Goal: Task Accomplishment & Management: Use online tool/utility

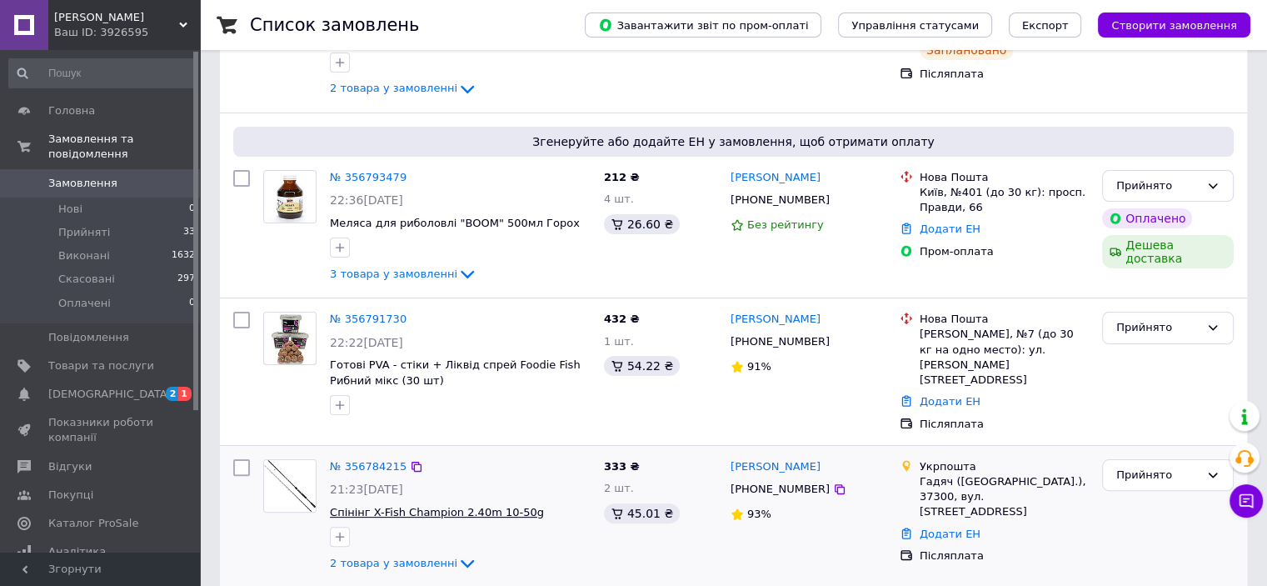
scroll to position [417, 0]
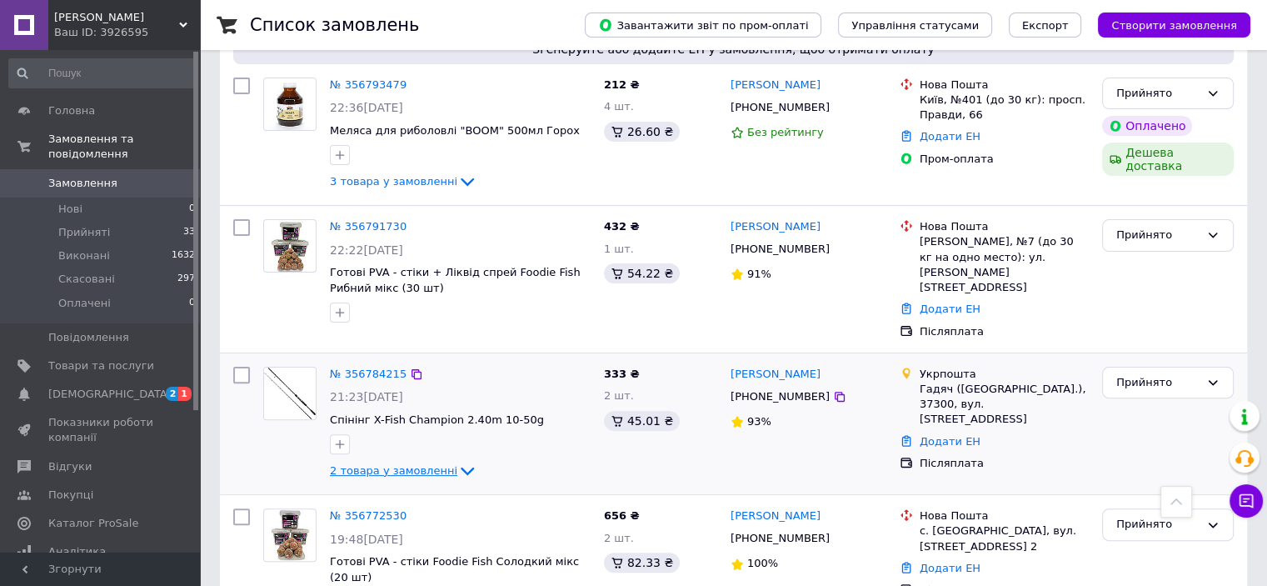
click at [379, 464] on span "2 товара у замовленні" at bounding box center [393, 470] width 127 height 12
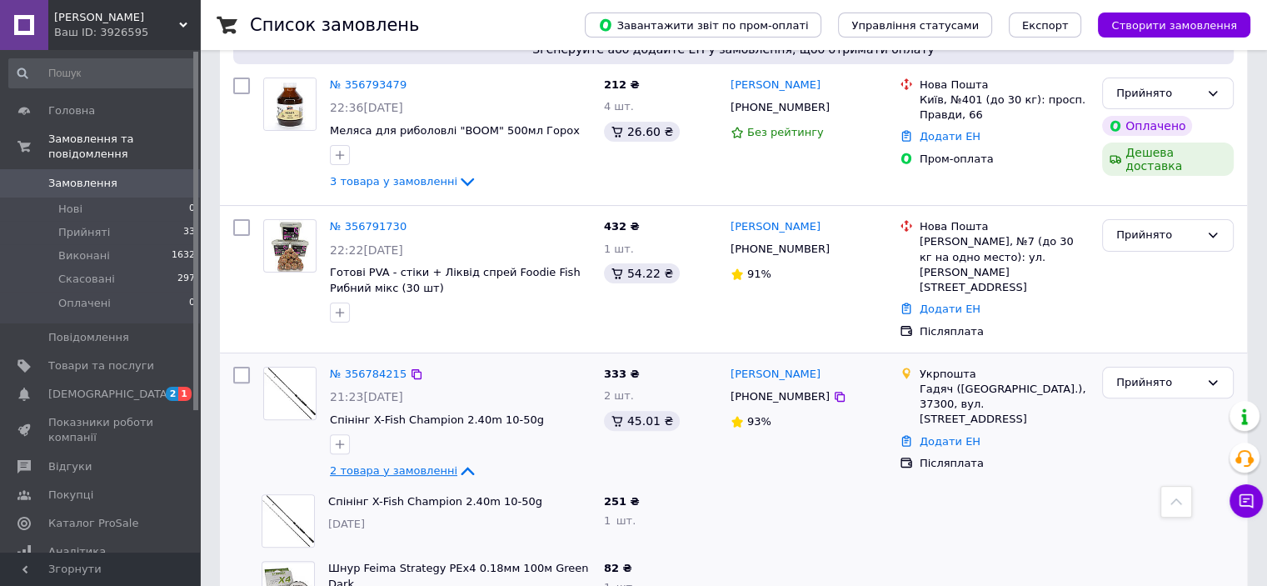
click at [380, 464] on span "2 товара у замовленні" at bounding box center [393, 470] width 127 height 12
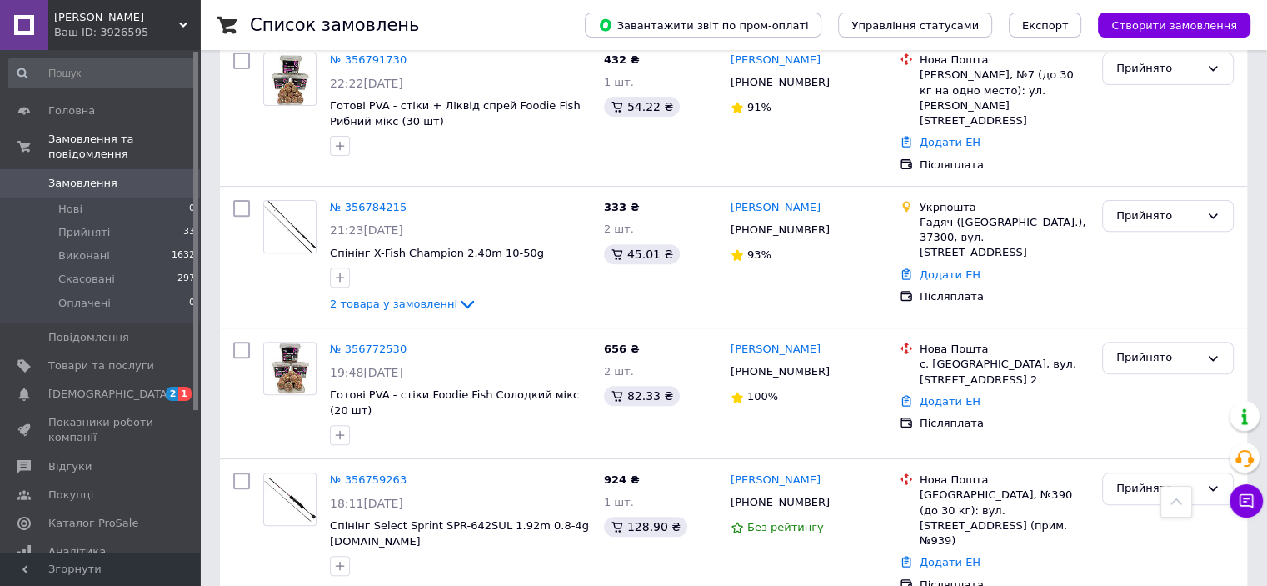
scroll to position [583, 0]
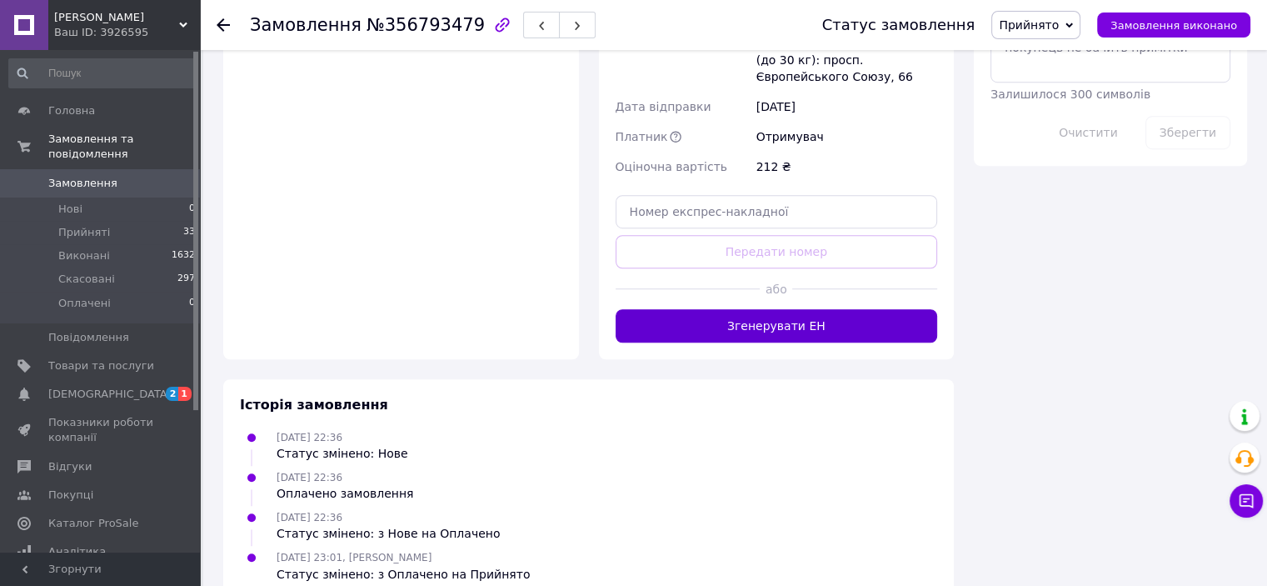
click at [767, 309] on button "Згенерувати ЕН" at bounding box center [777, 325] width 322 height 33
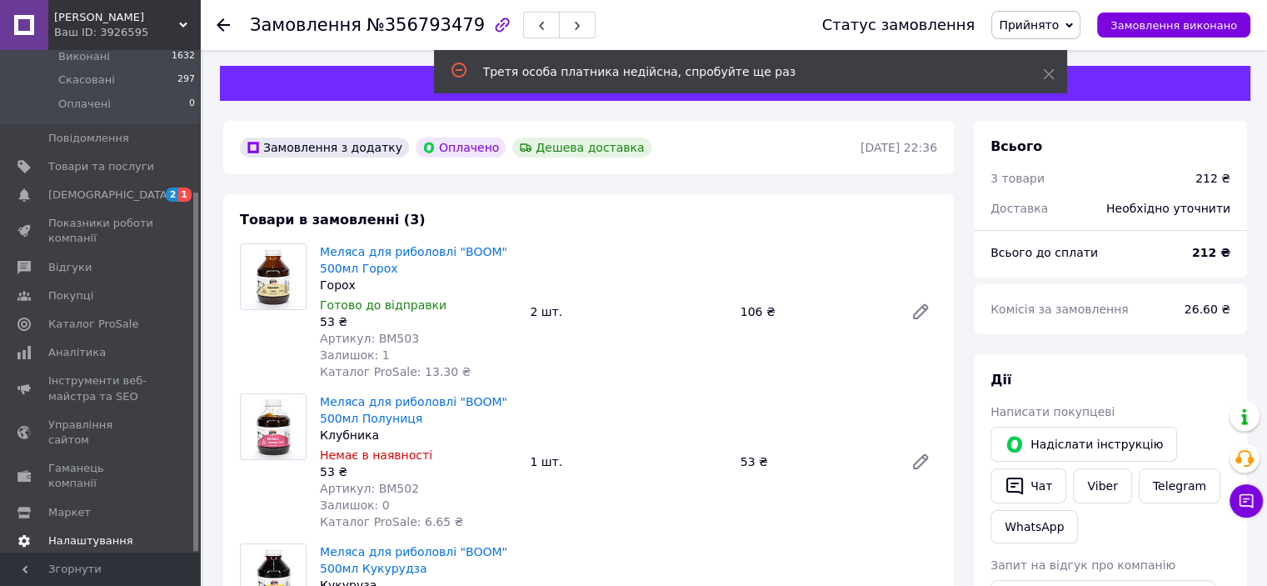
scroll to position [167, 0]
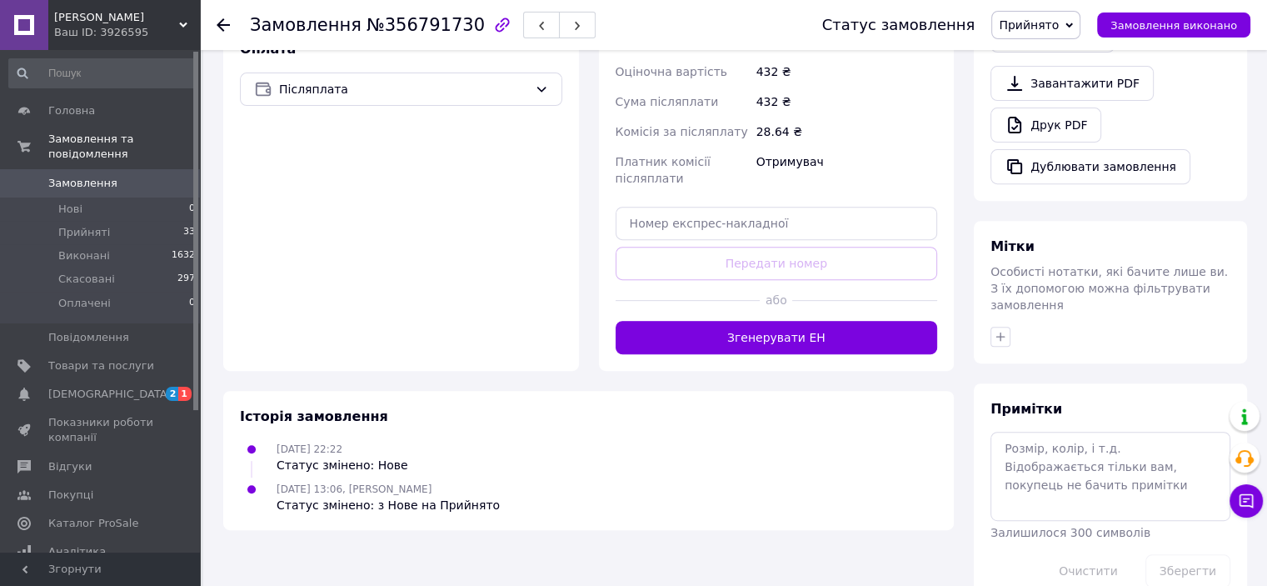
scroll to position [613, 0]
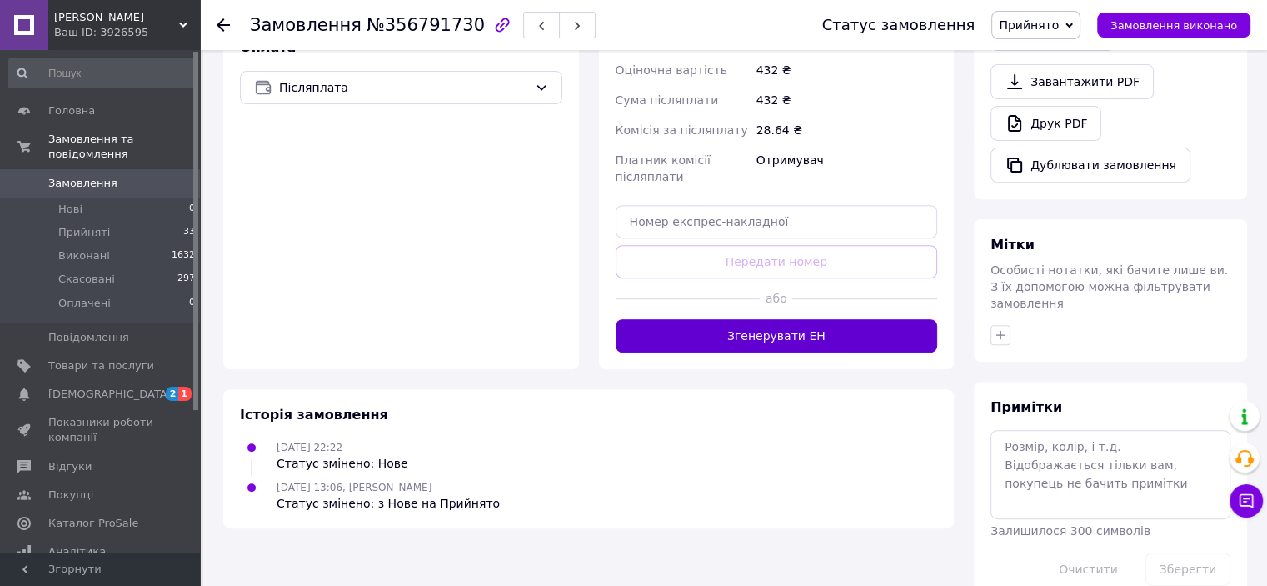
click at [798, 319] on button "Згенерувати ЕН" at bounding box center [777, 335] width 322 height 33
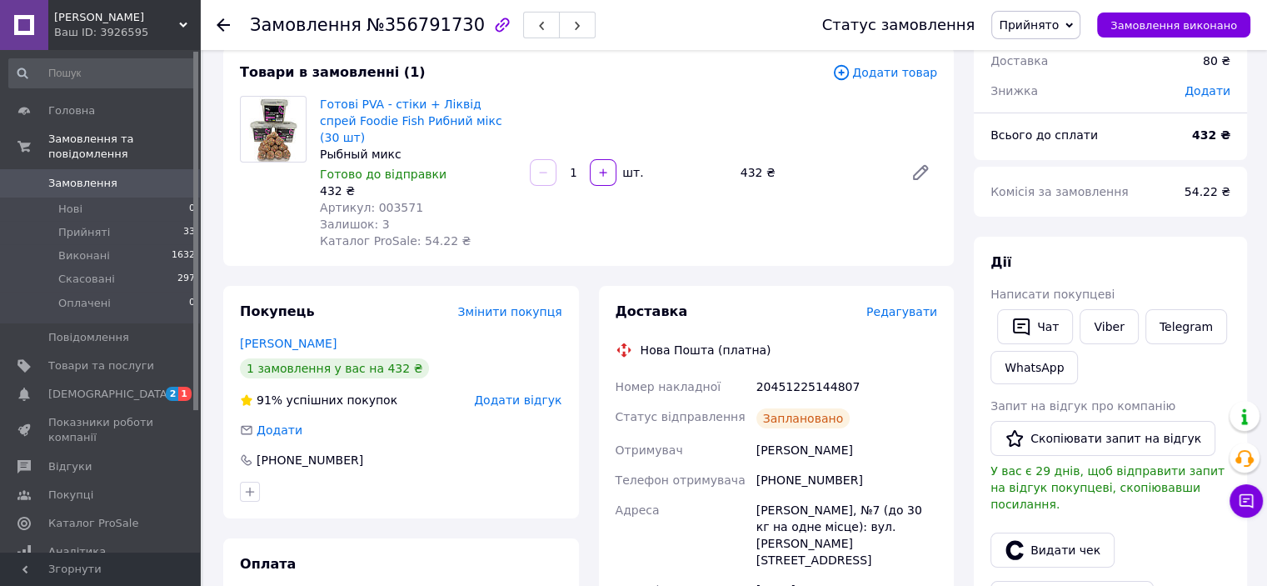
scroll to position [0, 0]
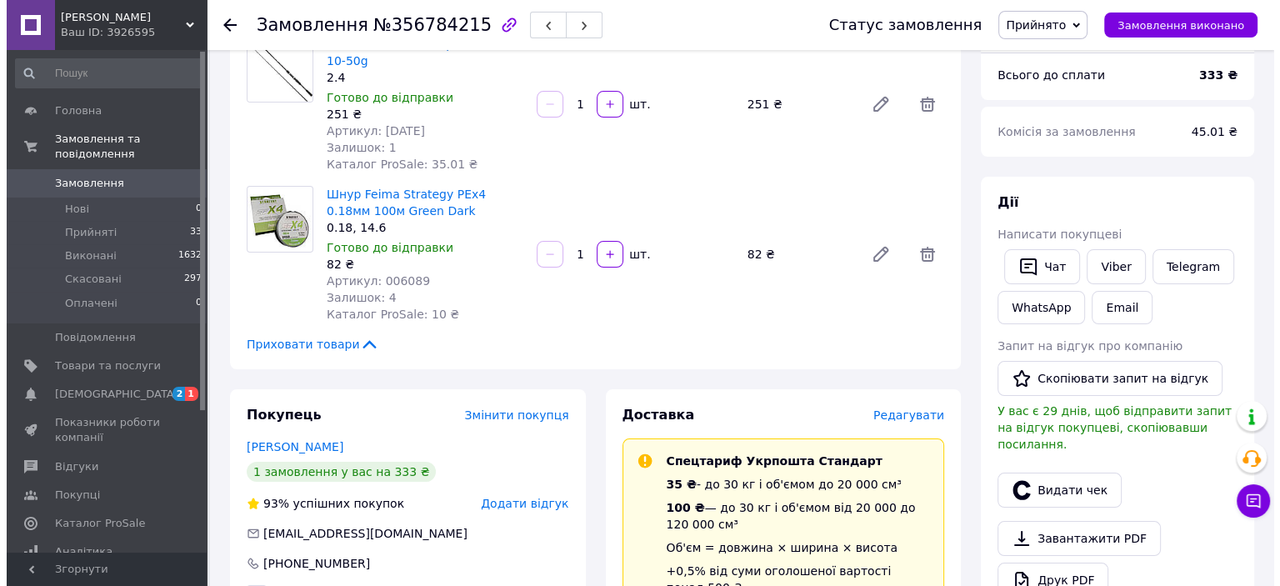
scroll to position [283, 0]
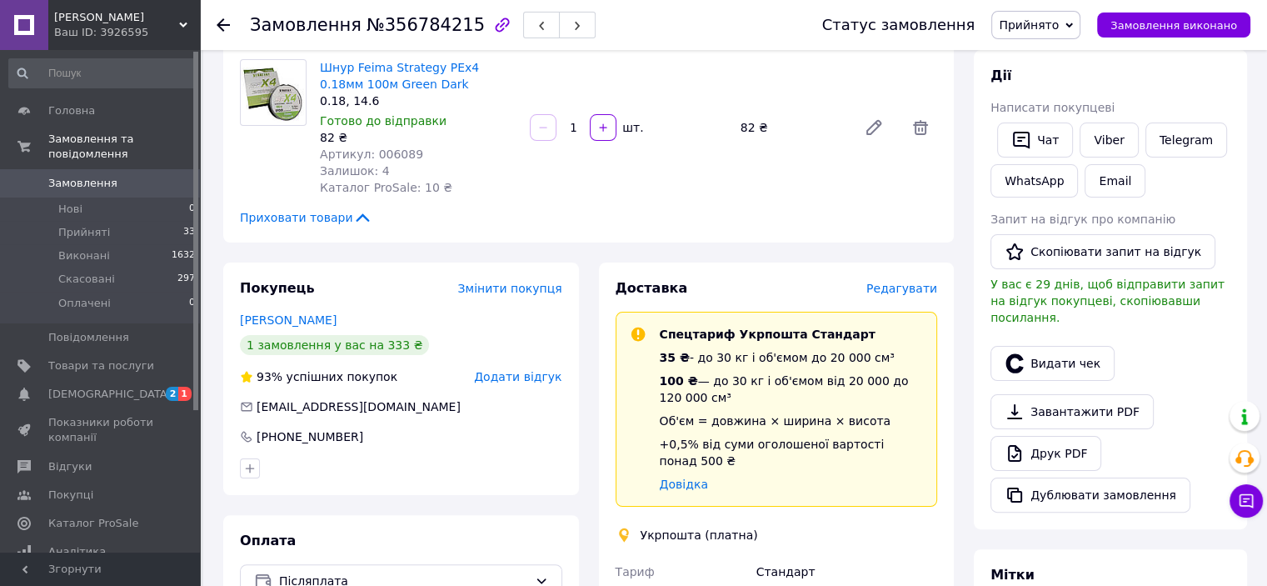
click at [909, 283] on span "Редагувати" at bounding box center [902, 288] width 71 height 13
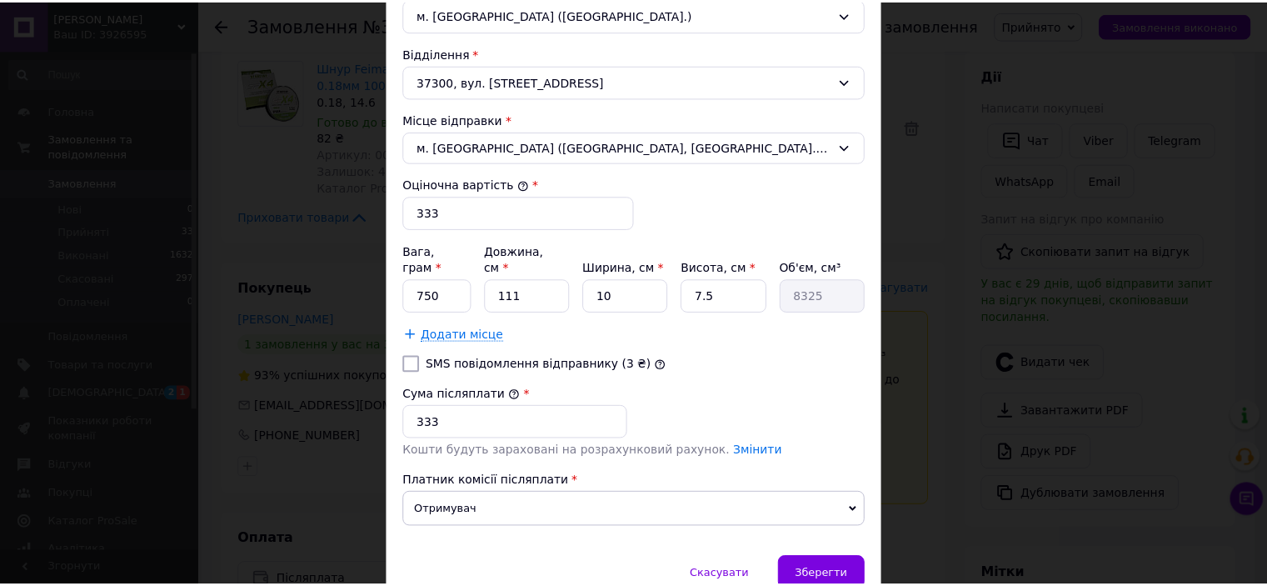
scroll to position [607, 0]
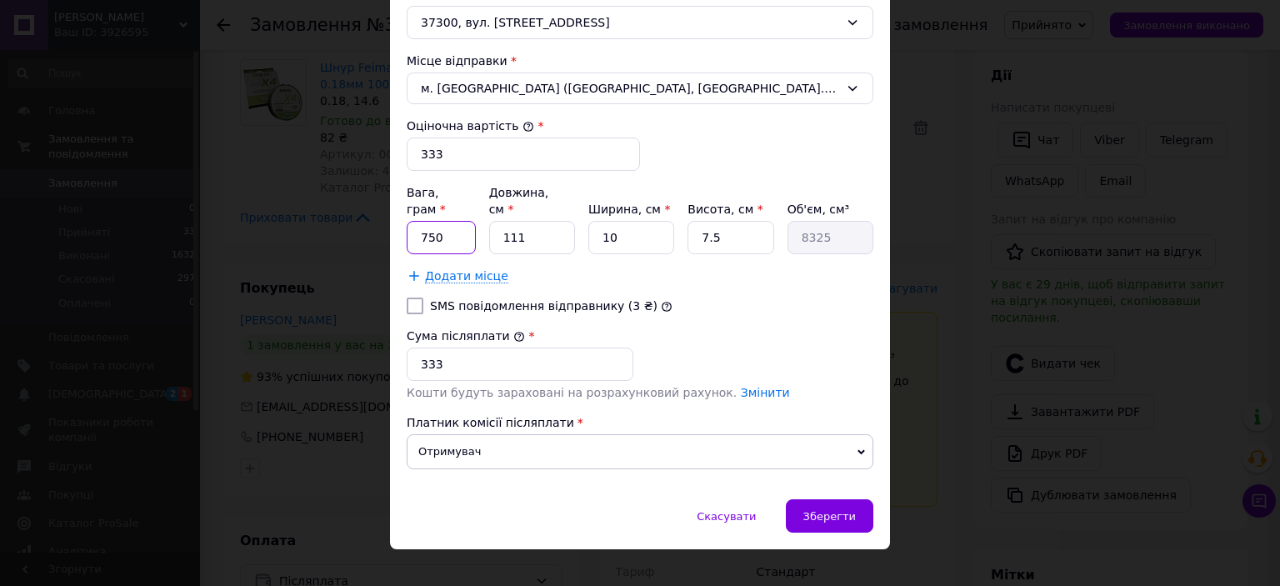
click at [457, 221] on input "750" at bounding box center [441, 237] width 69 height 33
type input "1000"
click at [542, 221] on input "111" at bounding box center [532, 237] width 86 height 33
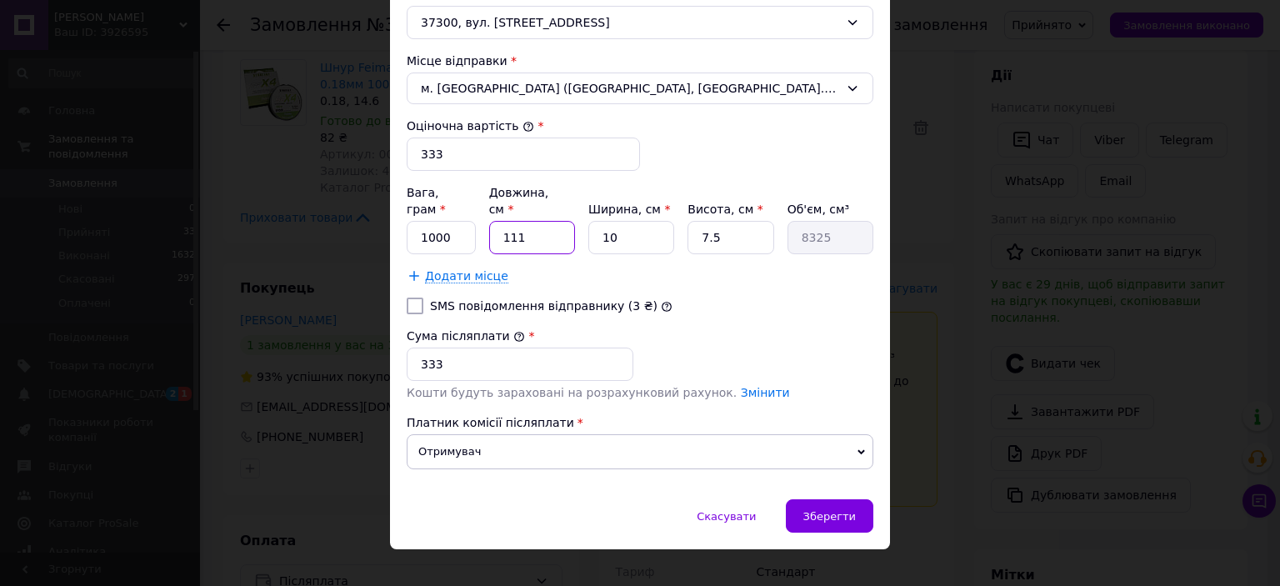
type input "1"
type input "75"
type input "12"
type input "900"
type input "120"
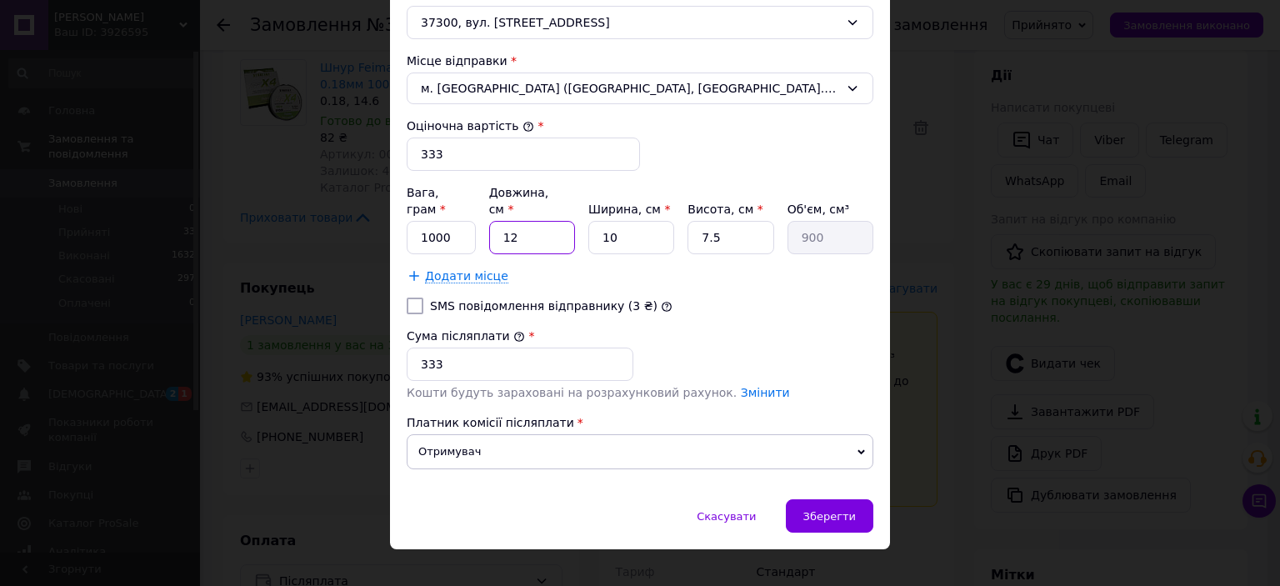
type input "9000"
type input "120"
click at [640, 221] on input "10" at bounding box center [631, 237] width 86 height 33
click at [732, 221] on input "7.5" at bounding box center [730, 237] width 86 height 33
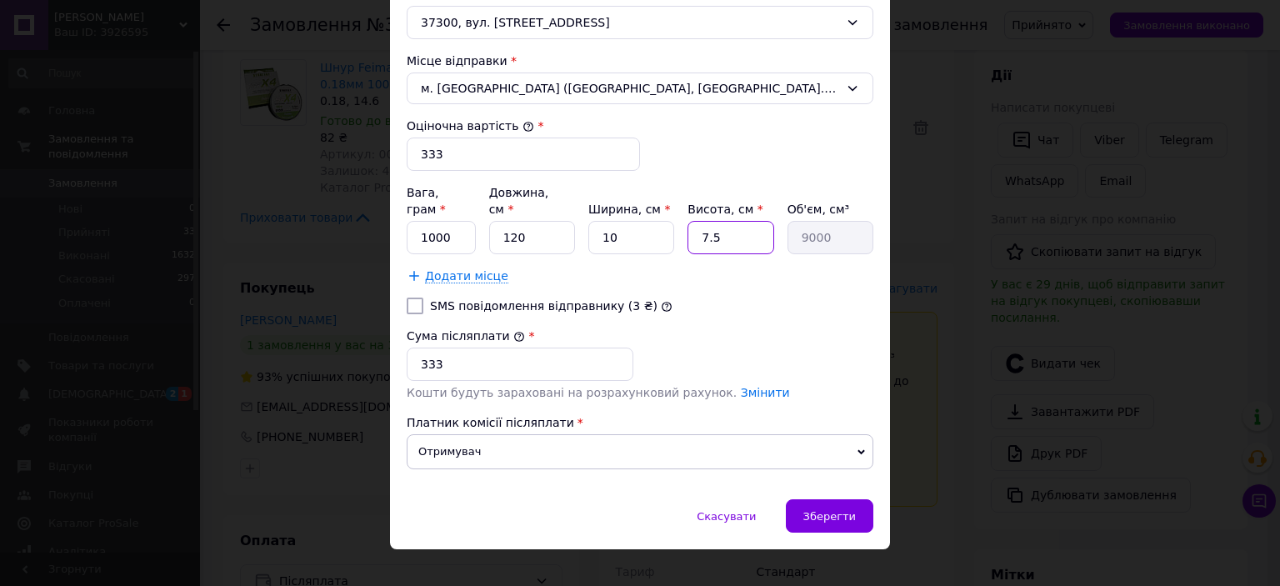
type input "1"
type input "1200"
type input "10"
type input "12000"
type input "10"
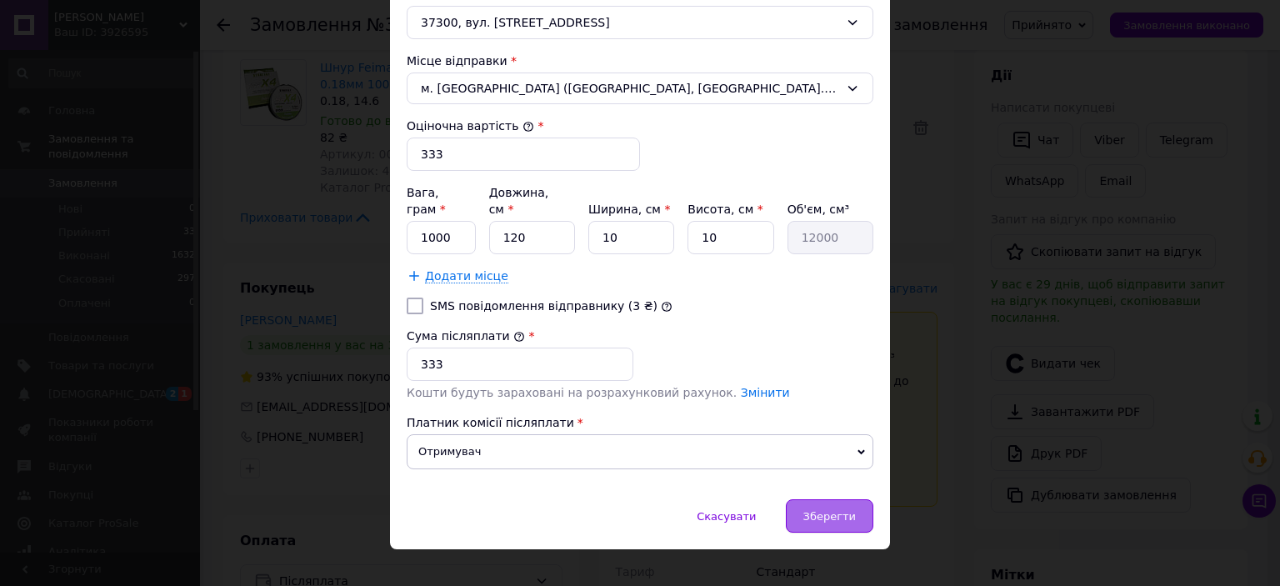
click at [851, 499] on div "Зберегти" at bounding box center [829, 515] width 87 height 33
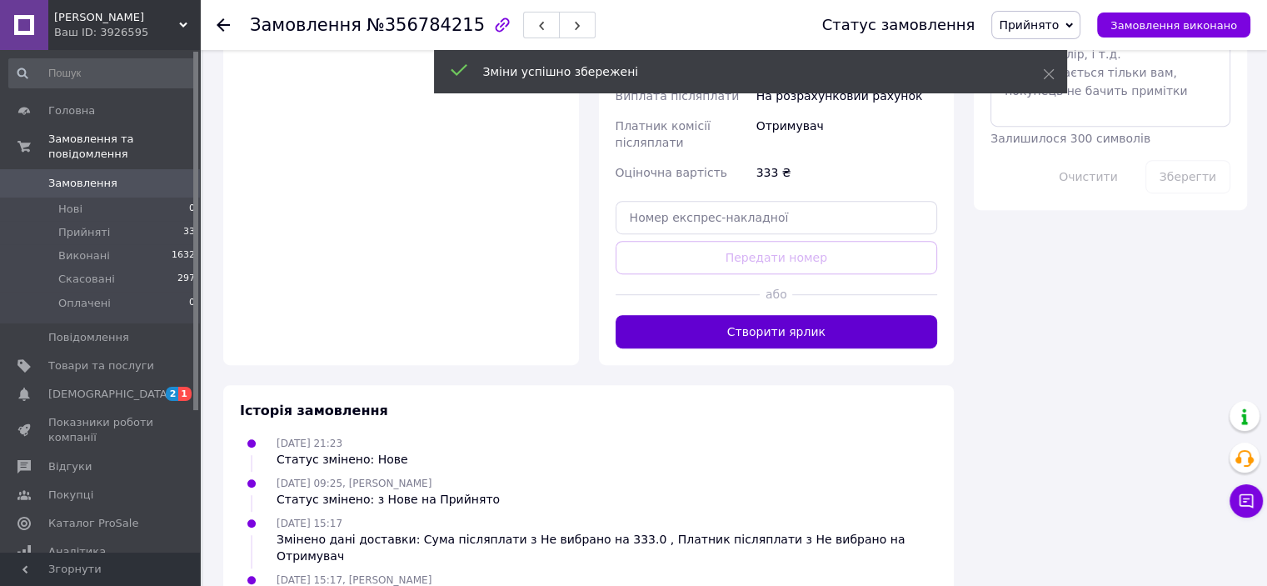
scroll to position [980, 0]
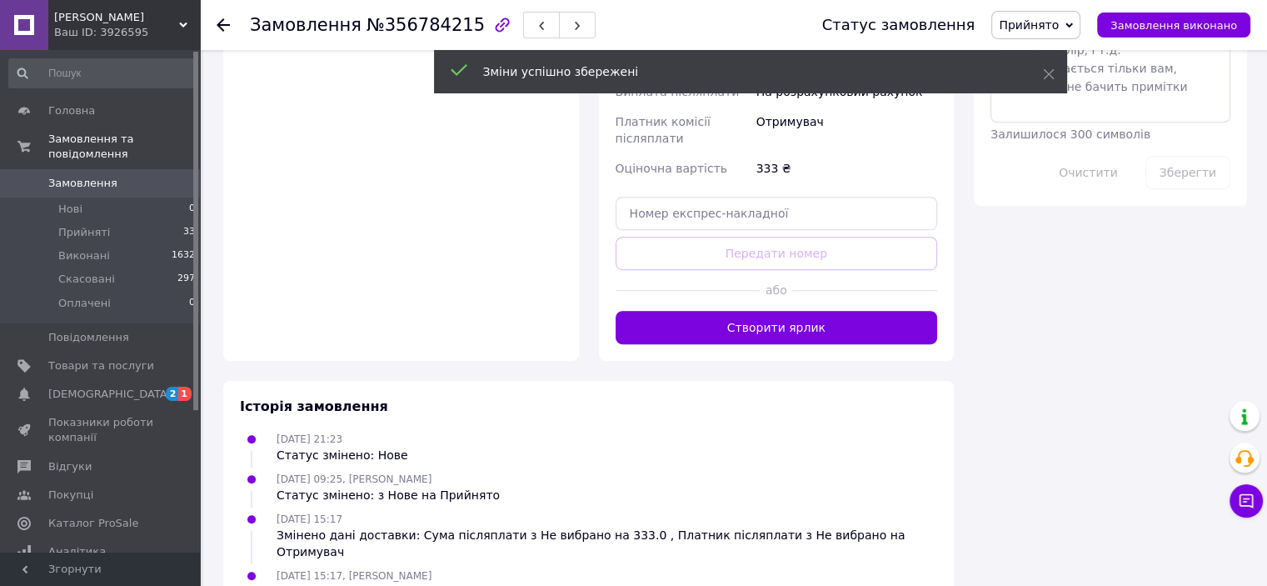
click at [779, 311] on button "Створити ярлик" at bounding box center [777, 327] width 322 height 33
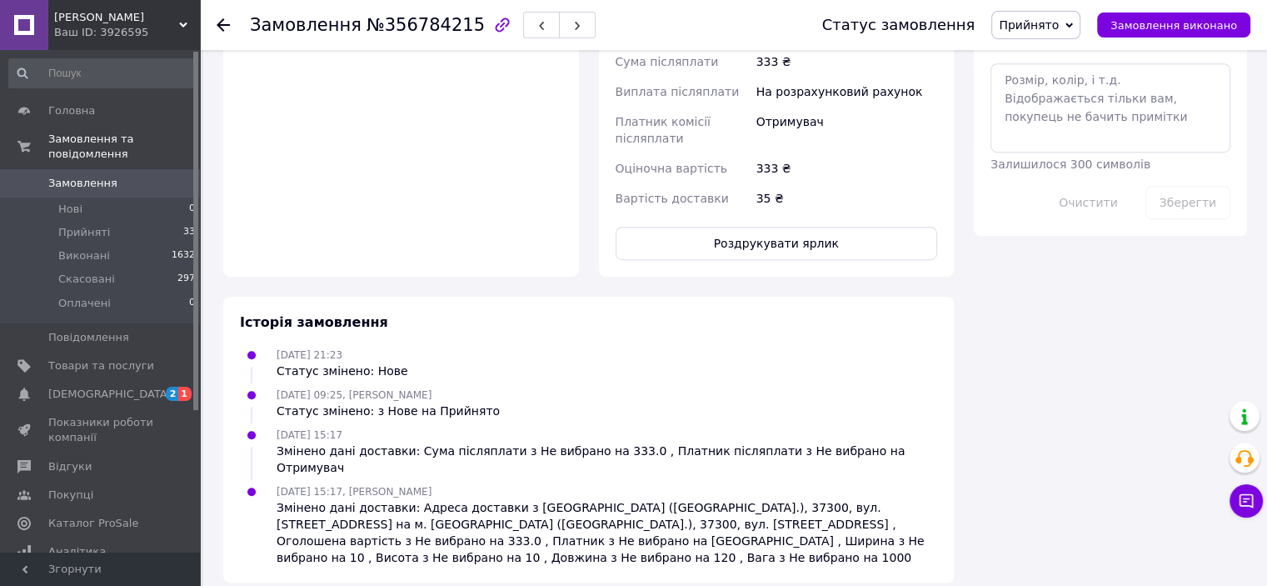
scroll to position [960, 0]
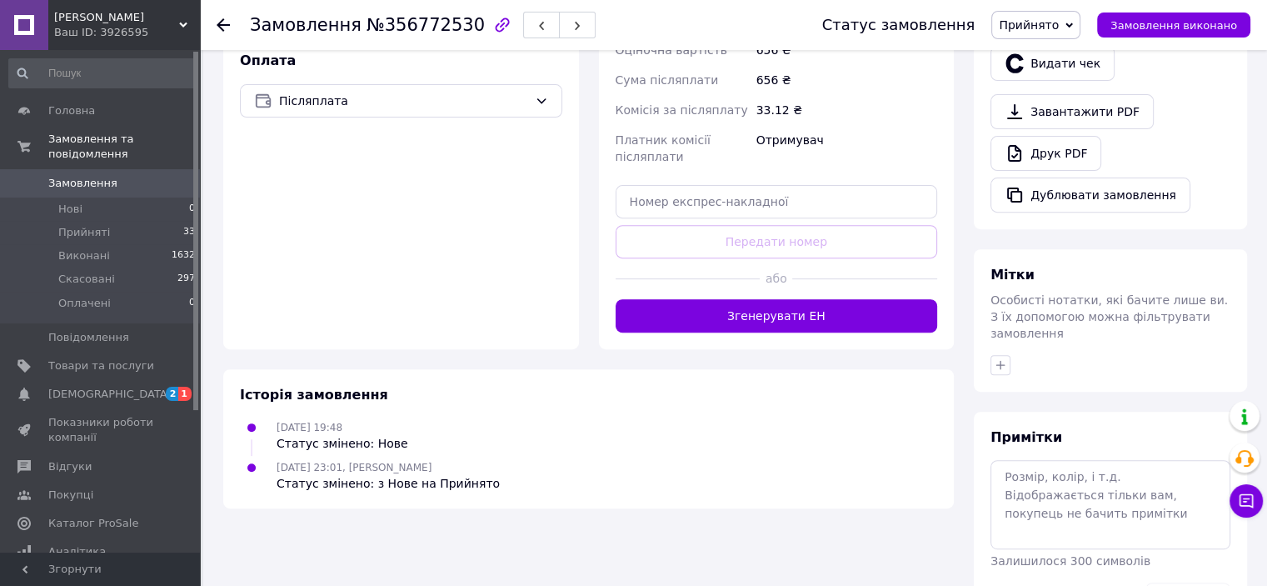
click at [807, 321] on button "Згенерувати ЕН" at bounding box center [777, 315] width 322 height 33
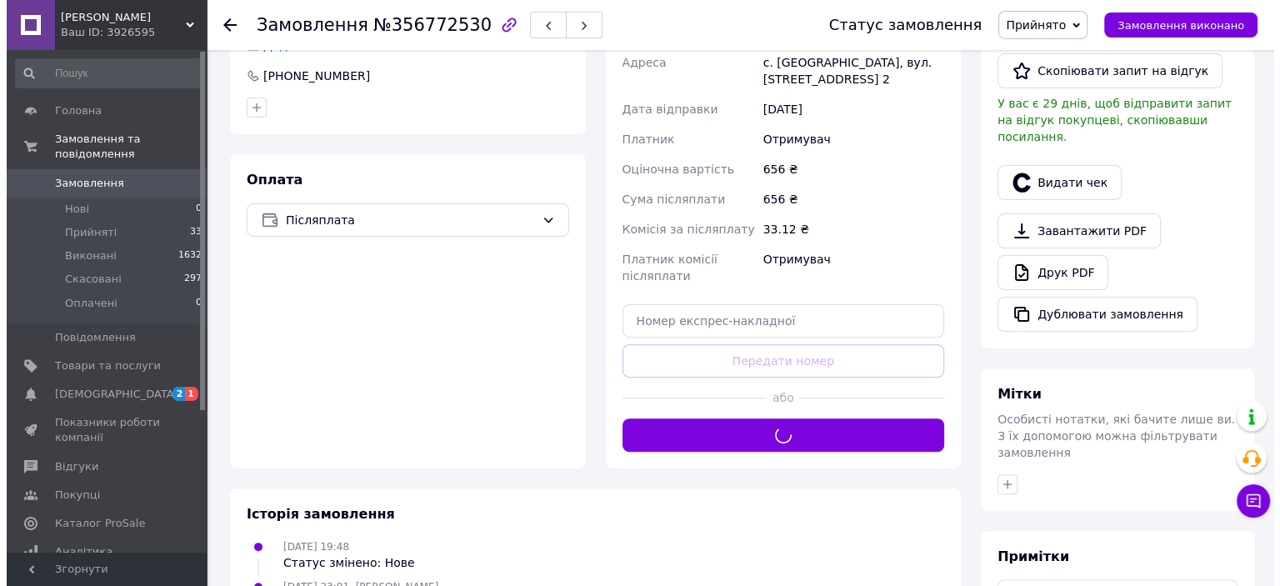
scroll to position [333, 0]
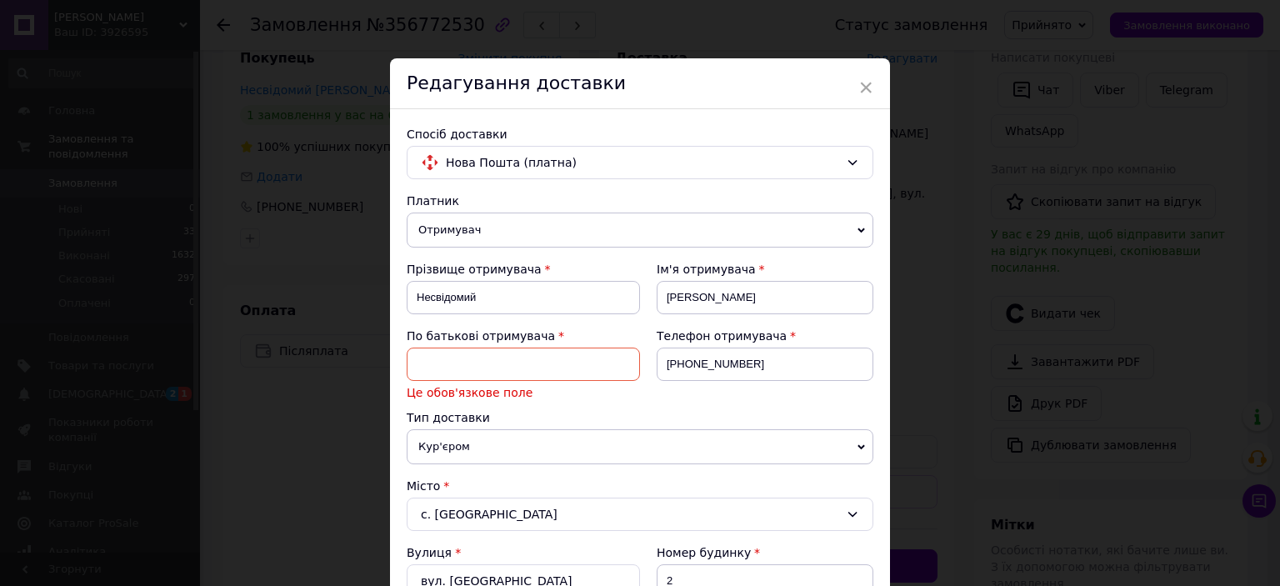
click at [576, 357] on input at bounding box center [523, 363] width 233 height 33
type input "Євгенійович"
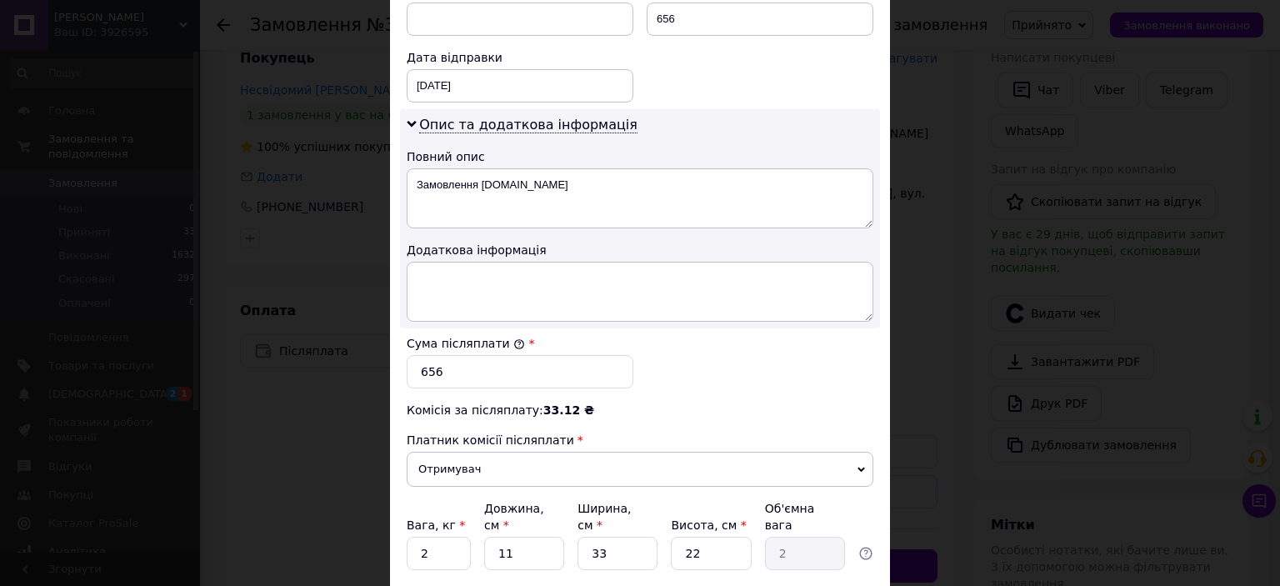
scroll to position [932, 0]
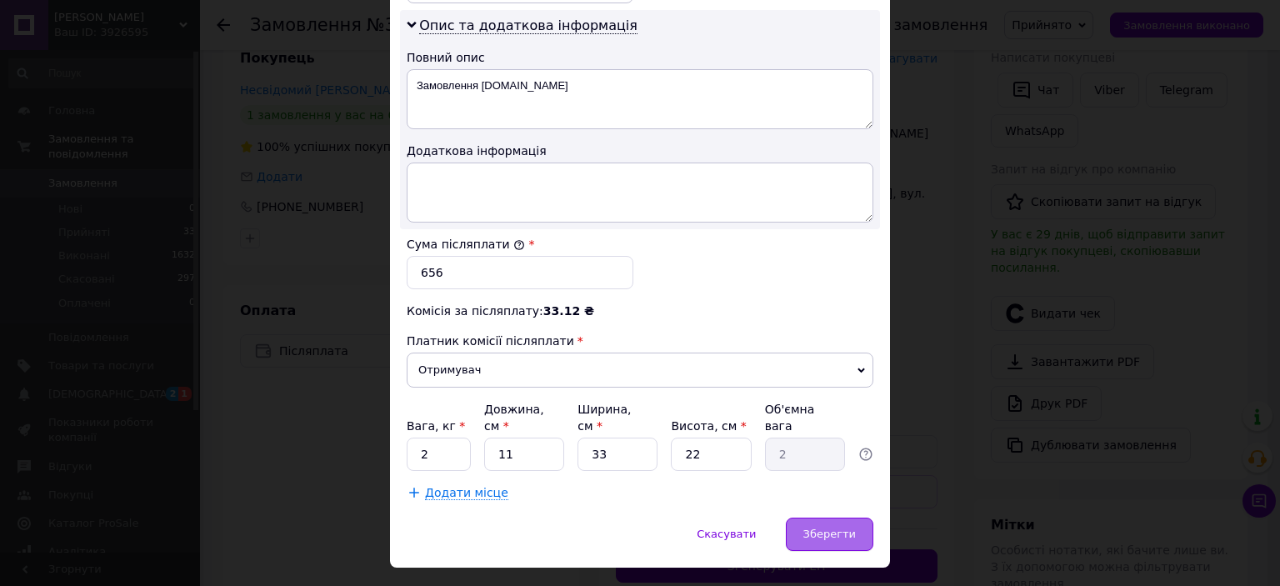
click at [805, 517] on div "Зберегти" at bounding box center [829, 533] width 87 height 33
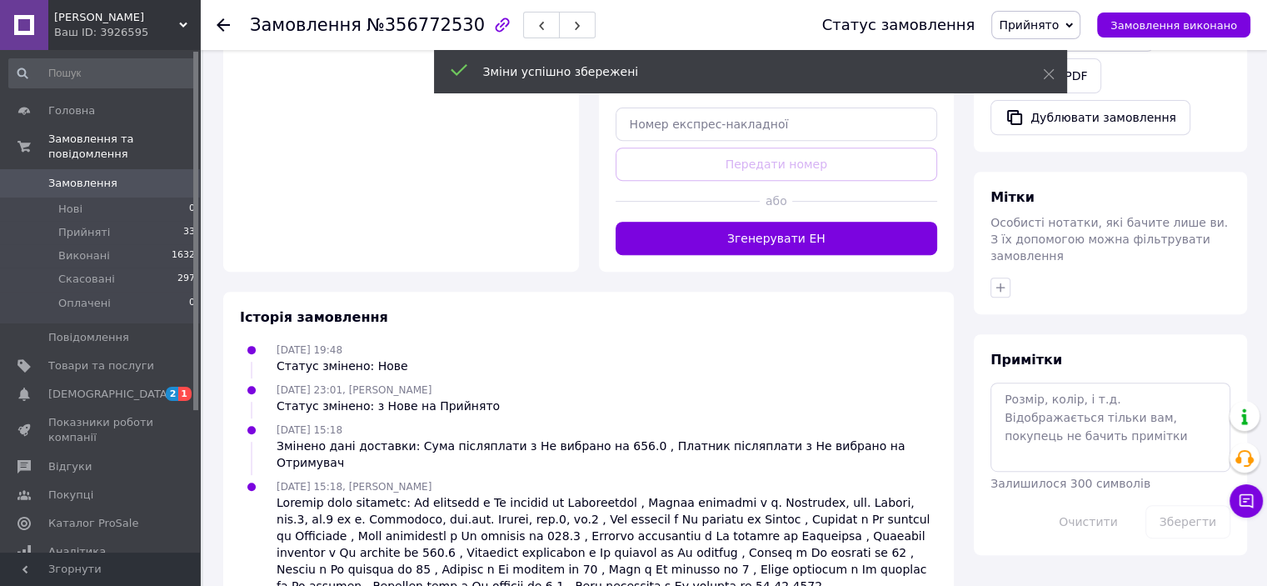
scroll to position [667, 0]
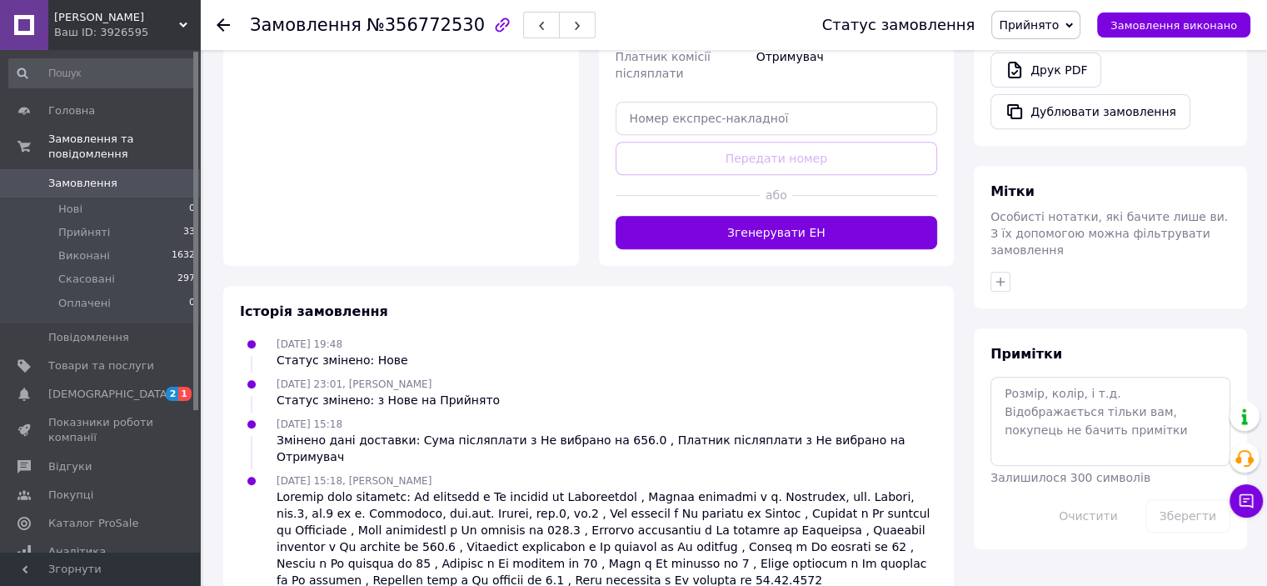
click at [747, 249] on button "Згенерувати ЕН" at bounding box center [777, 232] width 322 height 33
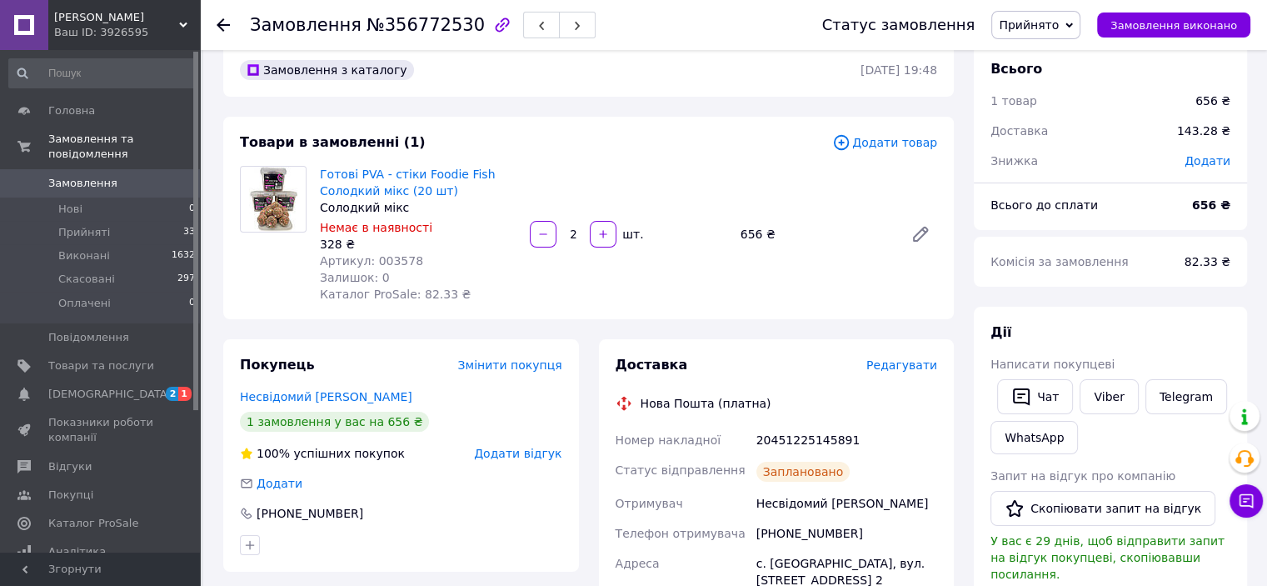
scroll to position [0, 0]
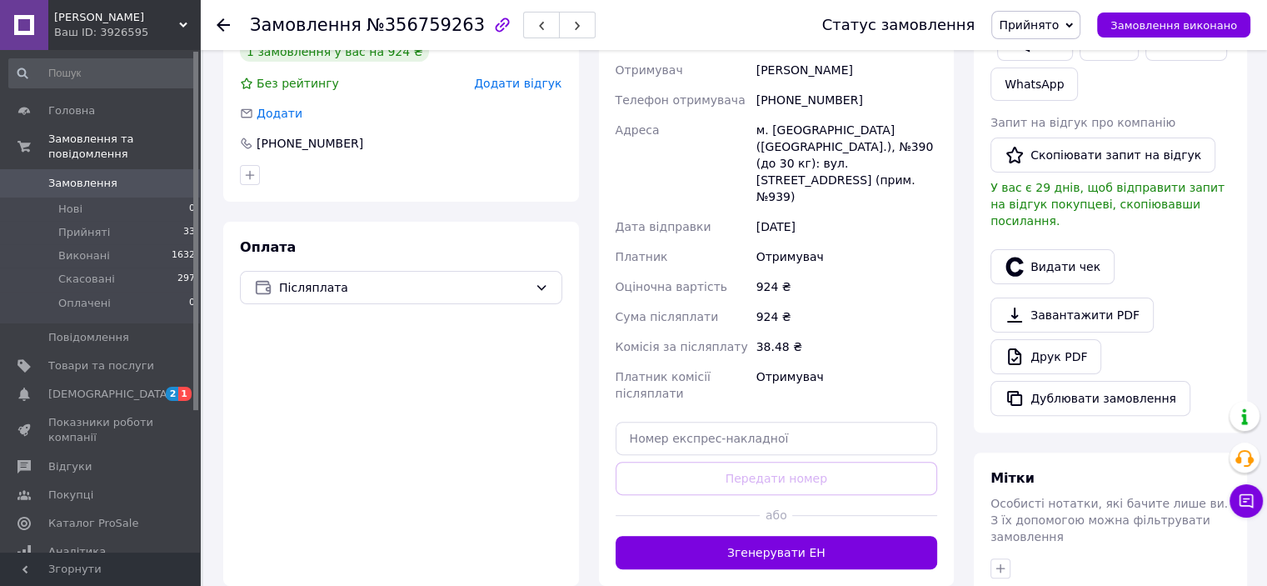
scroll to position [613, 0]
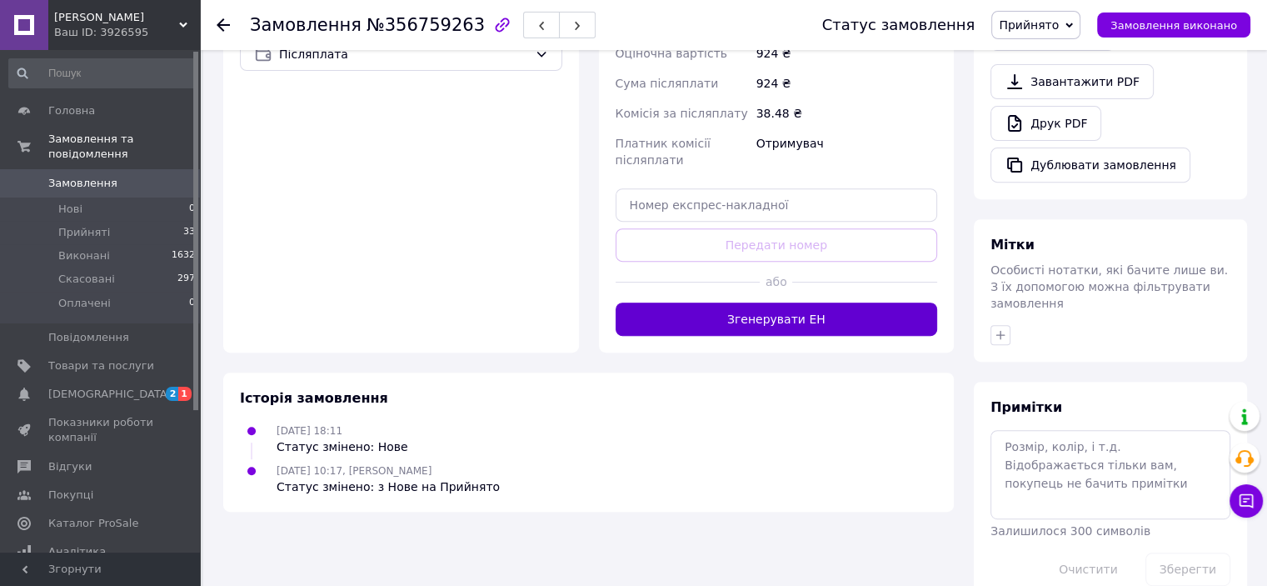
click at [819, 302] on button "Згенерувати ЕН" at bounding box center [777, 318] width 322 height 33
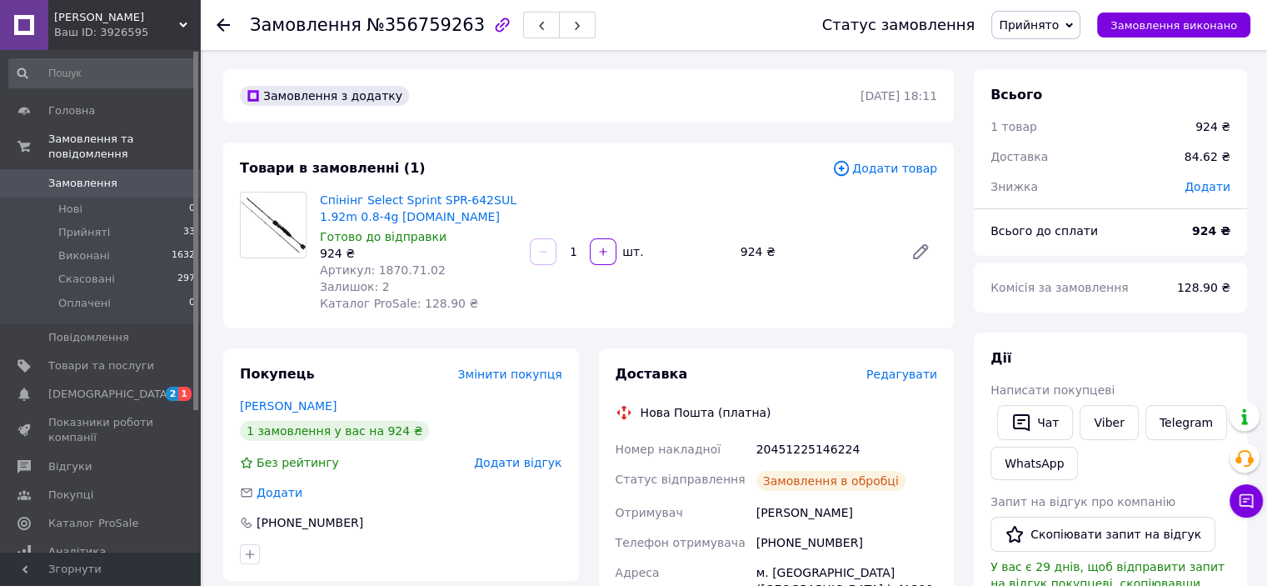
scroll to position [0, 0]
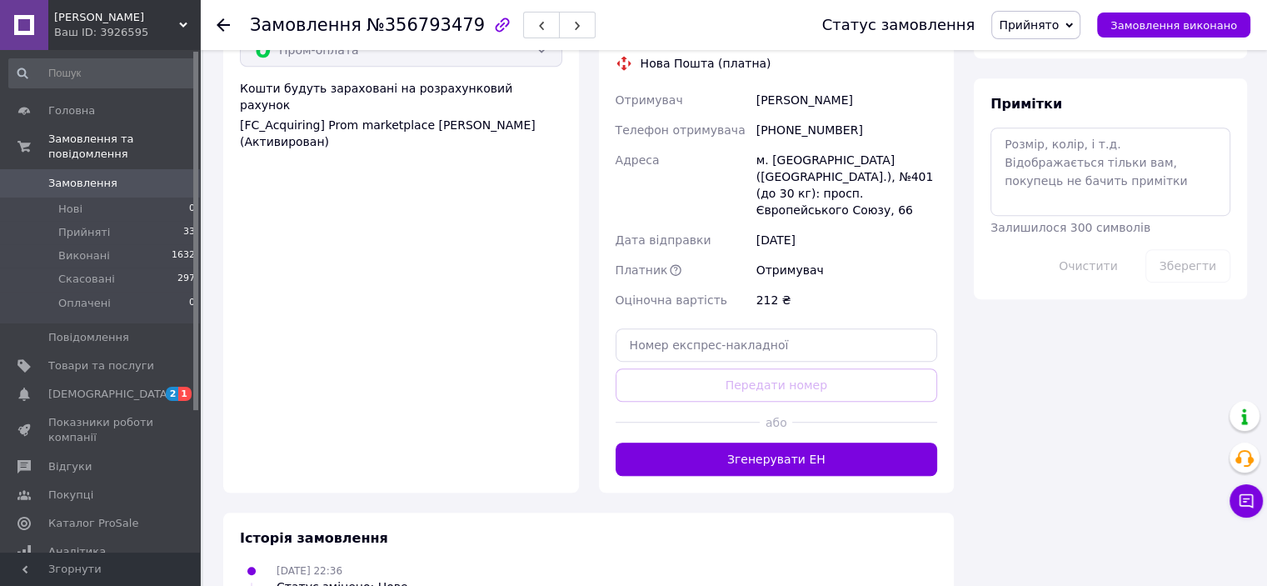
scroll to position [1000, 0]
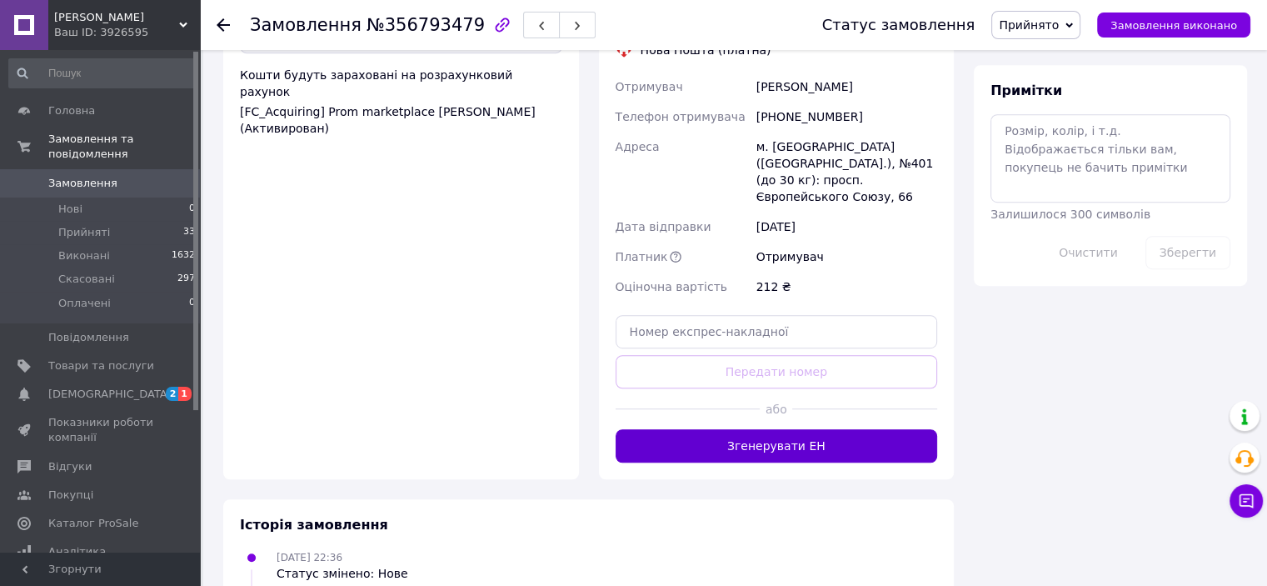
click at [747, 429] on button "Згенерувати ЕН" at bounding box center [777, 445] width 322 height 33
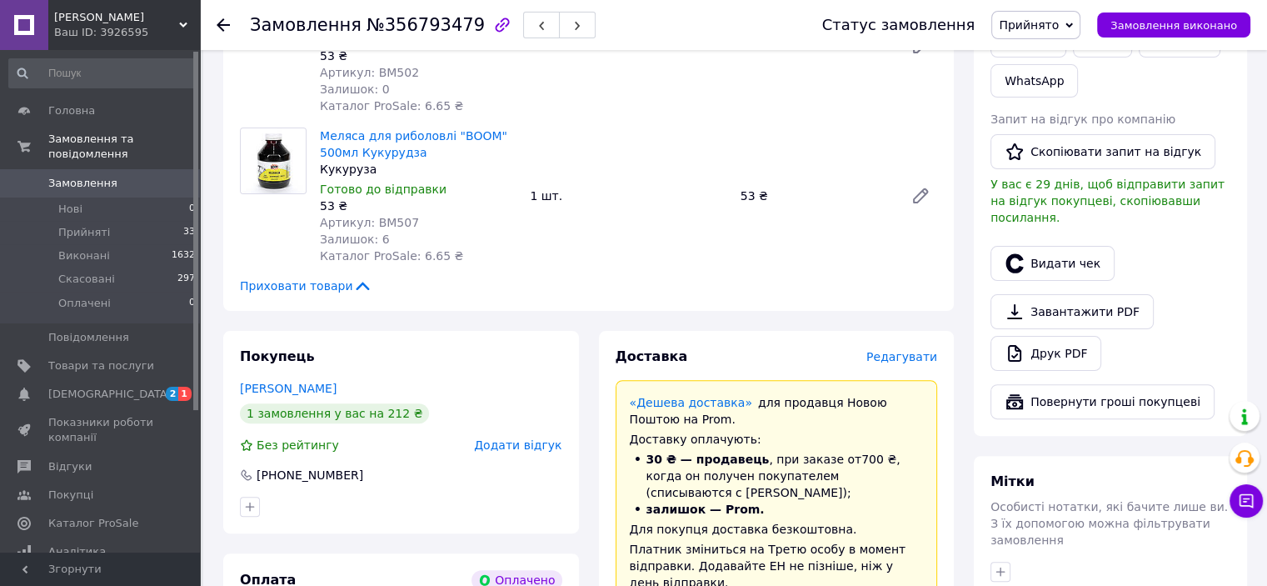
scroll to position [417, 0]
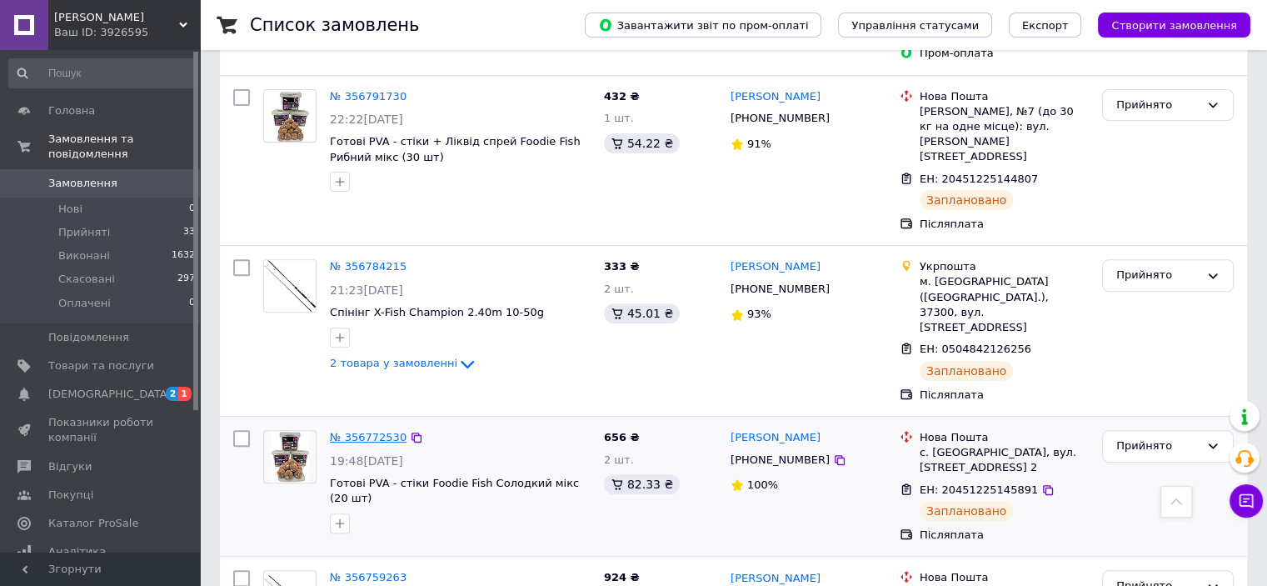
scroll to position [583, 0]
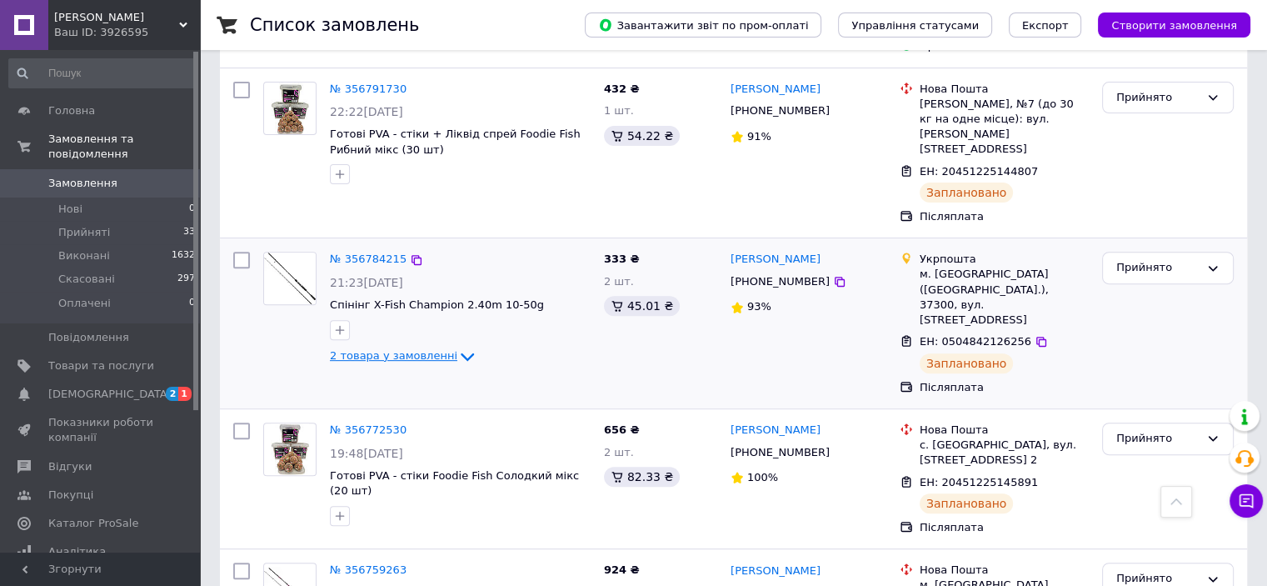
click at [387, 349] on span "2 товара у замовленні" at bounding box center [393, 355] width 127 height 12
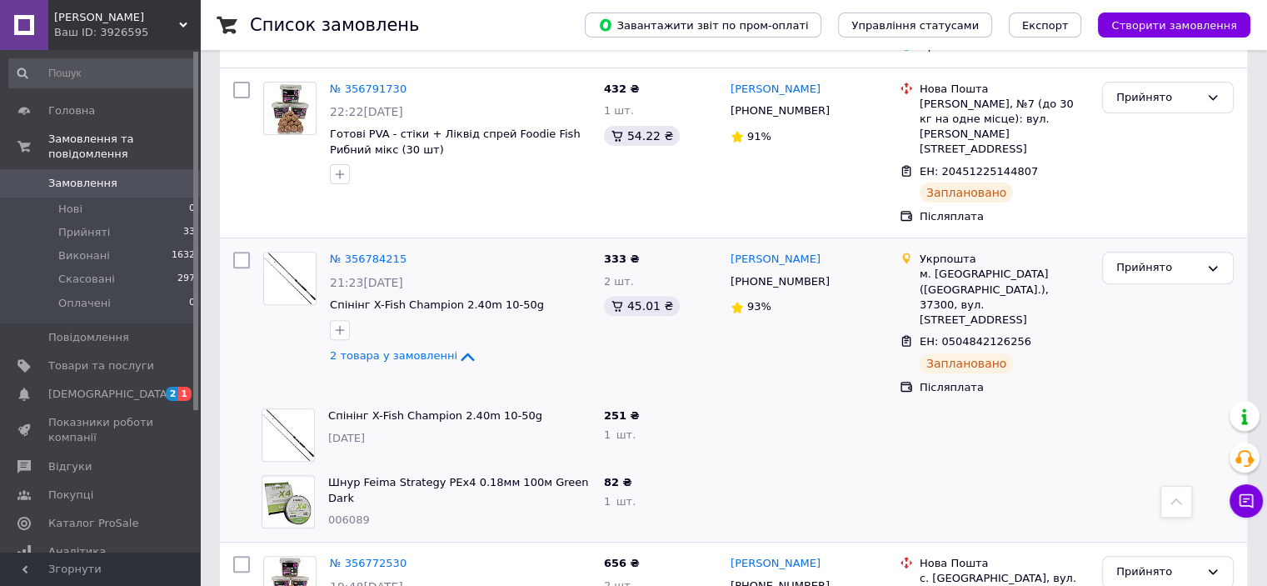
click at [355, 432] on span "1917.03.20" at bounding box center [346, 438] width 37 height 12
copy span "1917.03.20"
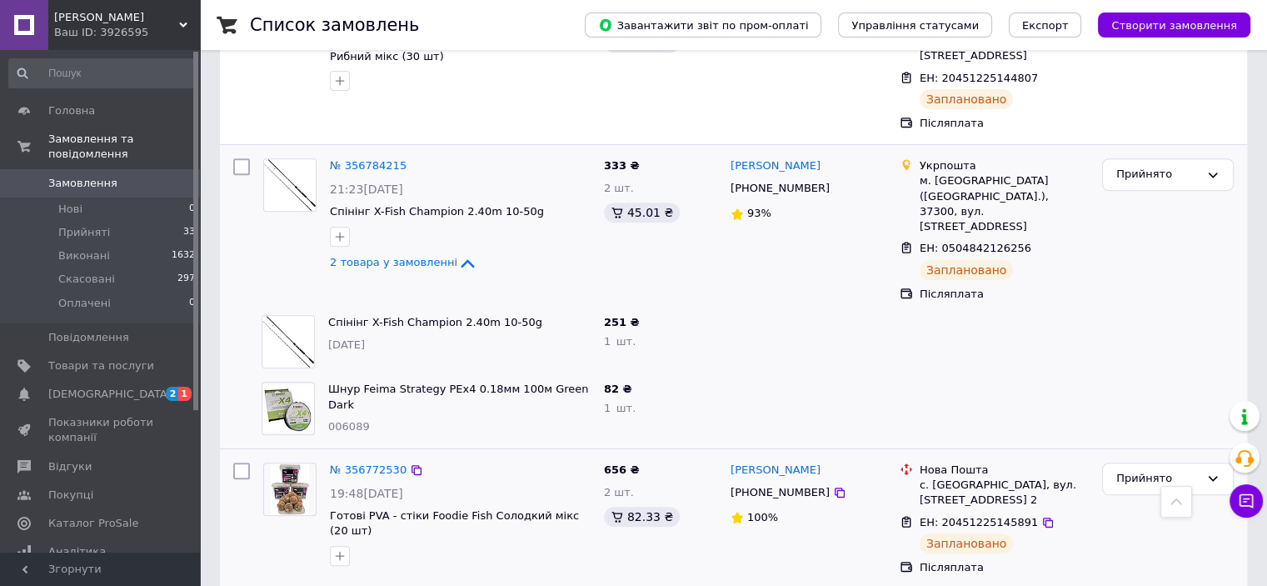
scroll to position [667, 0]
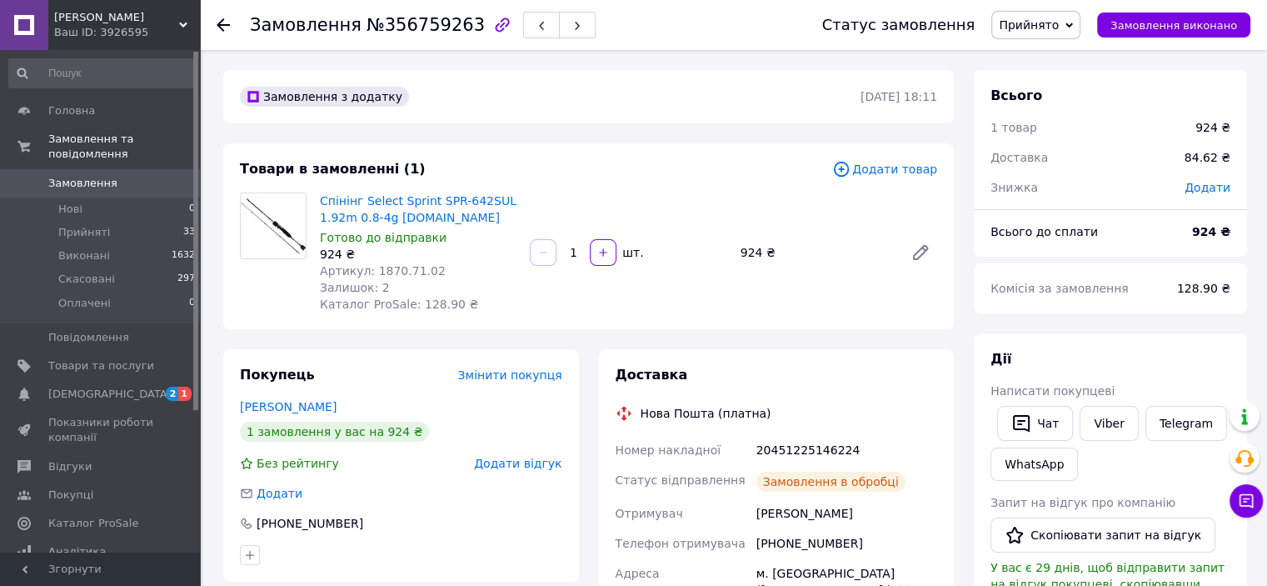
click at [400, 267] on span "Артикул: 1870.71.02" at bounding box center [383, 270] width 126 height 13
click at [400, 268] on span "Артикул: 1870.71.02" at bounding box center [383, 270] width 126 height 13
copy span "1870.71.02"
